Goal: Information Seeking & Learning: Learn about a topic

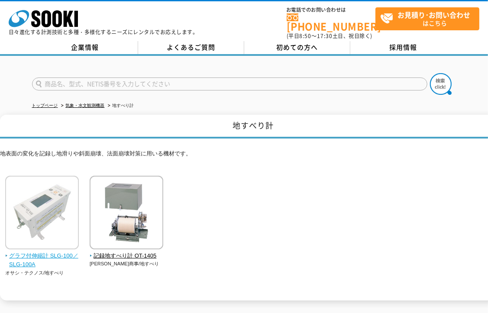
click at [31, 200] on img at bounding box center [42, 214] width 74 height 76
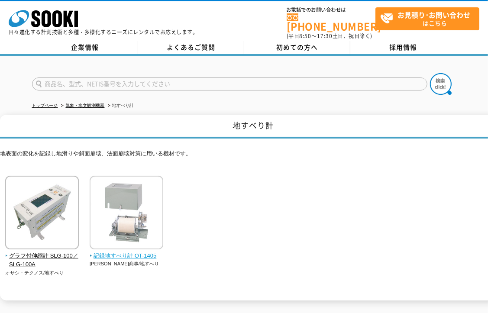
click at [121, 211] on img at bounding box center [127, 214] width 74 height 76
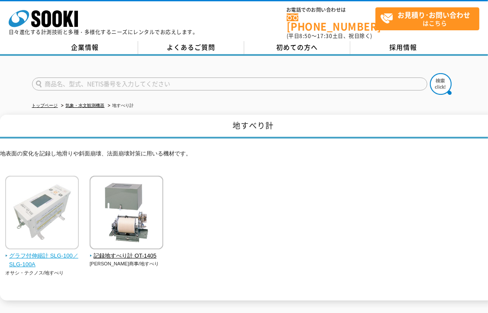
click at [50, 258] on span "グラフ付伸縮計 SLG-100／SLG-100A" at bounding box center [42, 260] width 74 height 18
click at [29, 256] on span "グラフ付伸縮計 SLG-100／SLG-100A" at bounding box center [42, 260] width 74 height 18
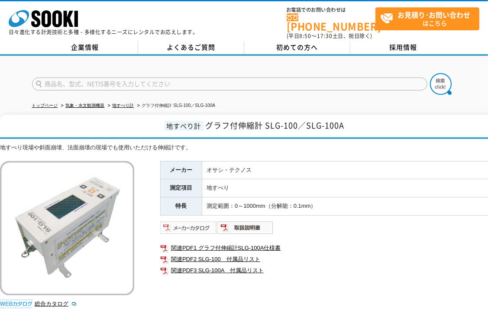
click at [185, 223] on img at bounding box center [188, 228] width 57 height 14
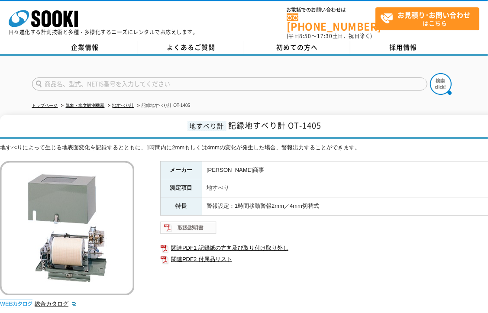
click at [187, 222] on img at bounding box center [188, 228] width 57 height 14
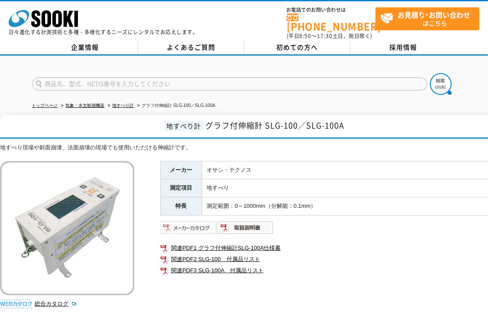
click at [188, 221] on img at bounding box center [188, 228] width 57 height 14
click at [255, 221] on img at bounding box center [245, 228] width 57 height 14
